Goal: Find specific page/section: Find specific page/section

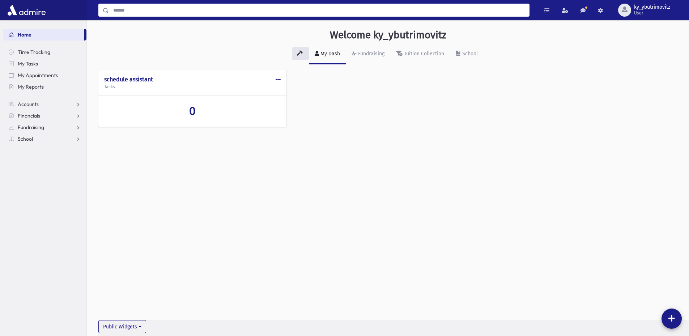
click at [159, 11] on input "Search" at bounding box center [319, 10] width 420 height 13
type input "**********"
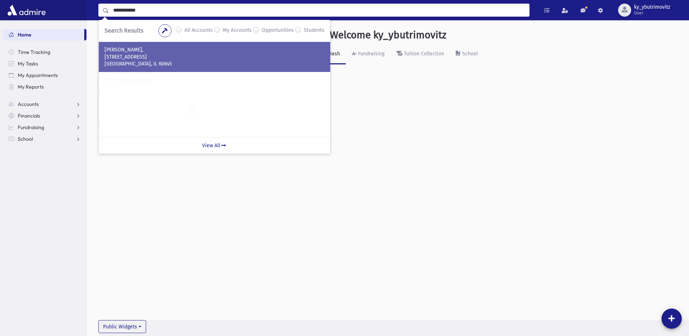
click at [158, 56] on p "[STREET_ADDRESS]" at bounding box center [214, 57] width 220 height 7
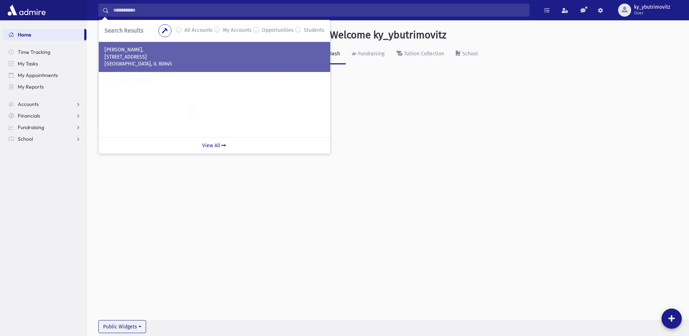
click at [158, 56] on p "[STREET_ADDRESS]" at bounding box center [214, 57] width 220 height 7
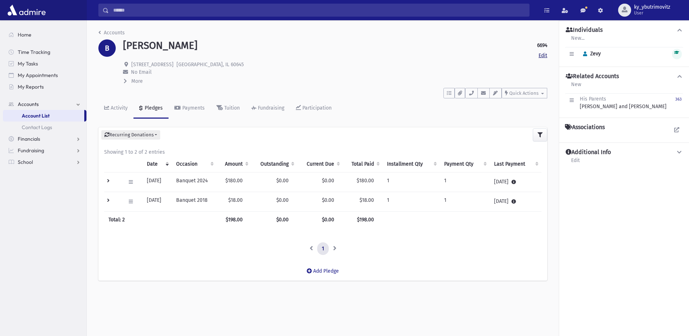
click at [546, 55] on link "Edit" at bounding box center [542, 56] width 9 height 8
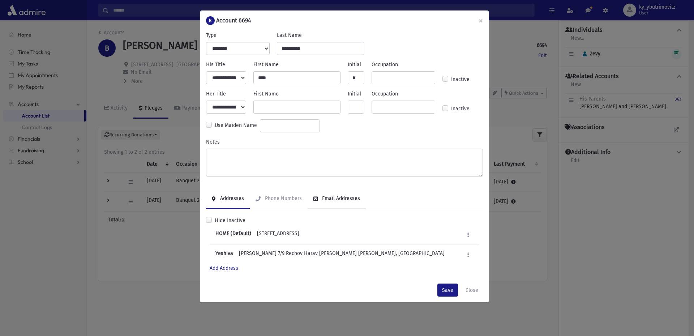
click at [332, 197] on div "Email Addresses" at bounding box center [340, 198] width 39 height 6
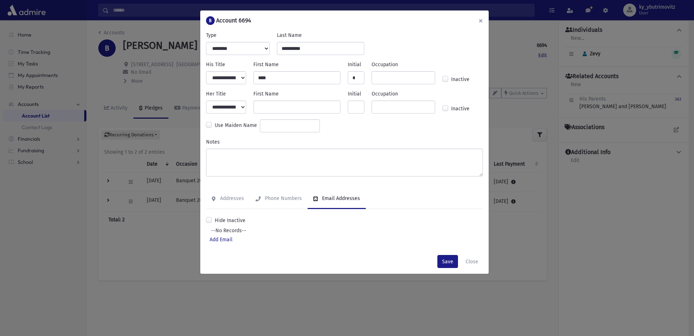
click at [480, 18] on button "×" at bounding box center [481, 20] width 16 height 20
